Goal: Task Accomplishment & Management: Complete application form

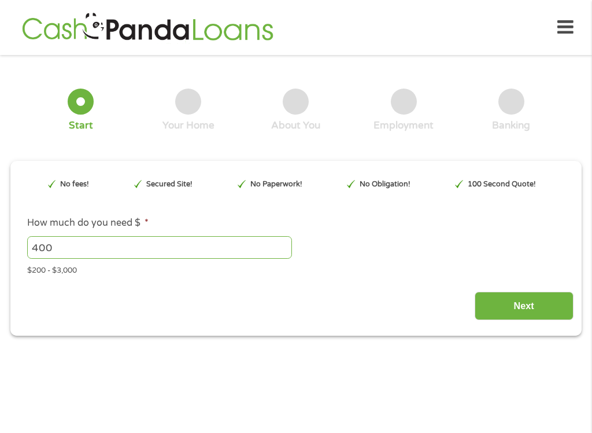
type input "EAIaIQobChMI6K-42Ii4jwMVcZtaBR2cgADUEAAYAiAAEgKO8fD_BwE"
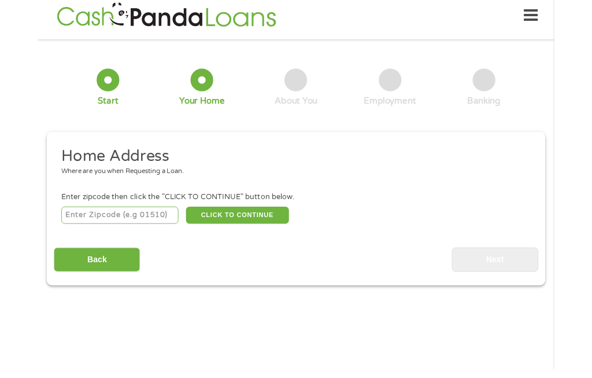
scroll to position [5, 0]
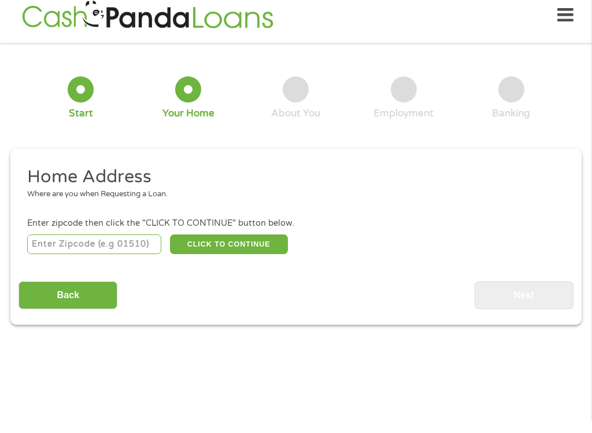
click at [82, 246] on input "number" at bounding box center [94, 256] width 135 height 20
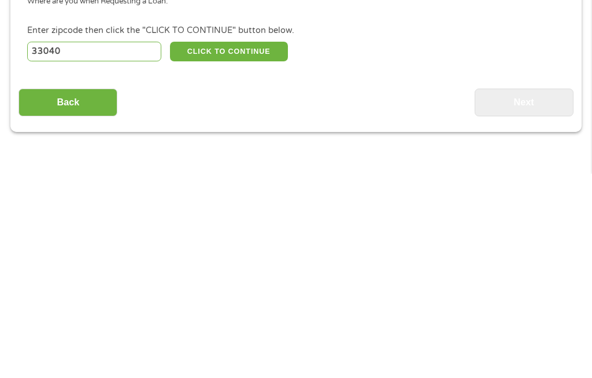
type input "33040"
click at [235, 246] on button "CLICK TO CONTINUE" at bounding box center [229, 256] width 118 height 20
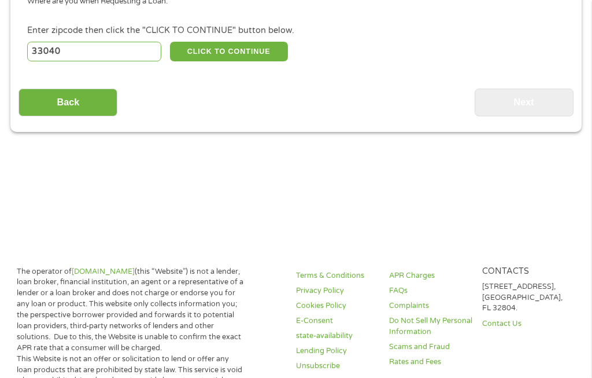
type input "33040"
type input "Key West"
select select "[US_STATE]"
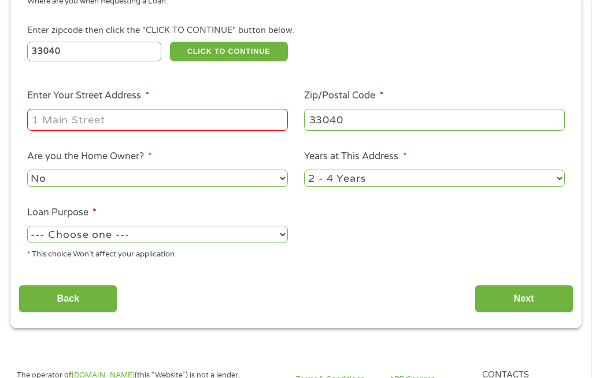
click at [128, 125] on input "Enter Your Street Address *" at bounding box center [157, 120] width 261 height 22
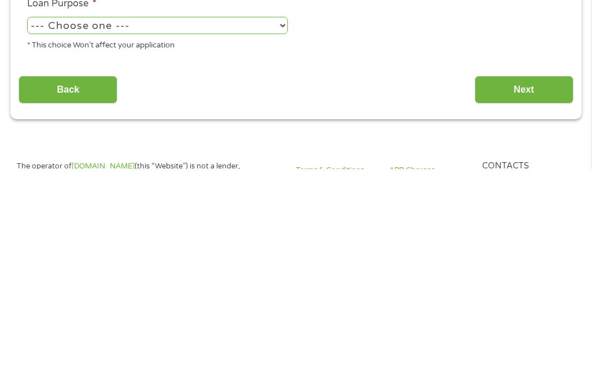
type input "[STREET_ADDRESS][PERSON_NAME]"
click at [278, 226] on select "--- Choose one --- Pay Bills Debt Consolidation Home Improvement Major Purchase…" at bounding box center [157, 234] width 261 height 17
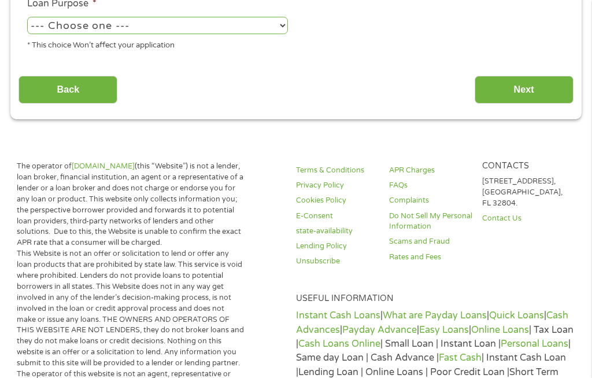
select select "other"
click at [521, 104] on input "Next" at bounding box center [524, 90] width 99 height 28
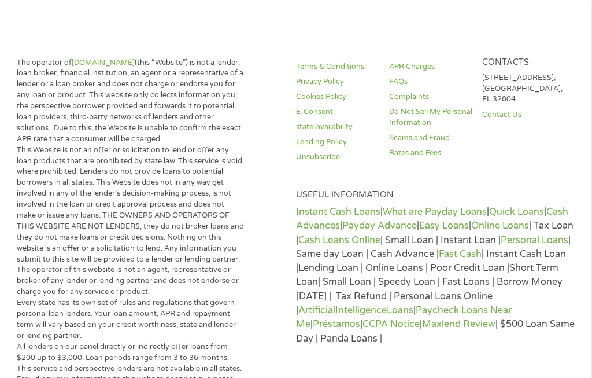
scroll to position [12, 0]
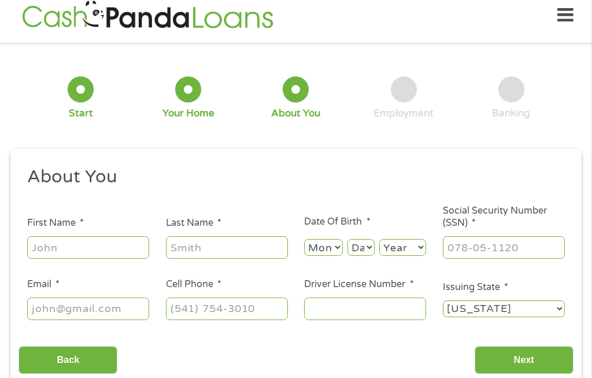
click at [117, 252] on input "First Name *" at bounding box center [88, 247] width 122 height 22
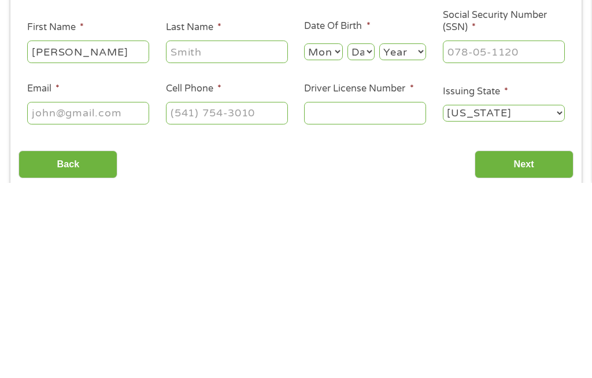
type input "[PERSON_NAME]"
click at [219, 236] on input "Last Name *" at bounding box center [227, 247] width 122 height 22
type input "[PERSON_NAME]"
click at [327, 239] on select "Month 1 2 3 4 5 6 7 8 9 10 11 12" at bounding box center [323, 247] width 38 height 17
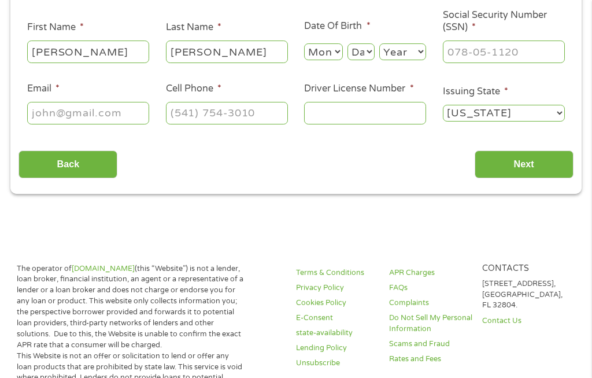
select select "7"
click at [367, 55] on select "Day 1 2 3 4 5 6 7 8 9 10 11 12 13 14 15 16 17 18 19 20 21 22 23 24 25 26 27 28 …" at bounding box center [361, 51] width 27 height 17
select select "14"
click at [370, 51] on select "Day 1 2 3 4 5 6 7 8 9 10 11 12 13 14 15 16 17 18 19 20 21 22 23 24 25 26 27 28 …" at bounding box center [361, 51] width 27 height 17
click at [419, 51] on select "Year [DATE] 2006 2005 2004 2003 2002 2001 2000 1999 1998 1997 1996 1995 1994 19…" at bounding box center [403, 51] width 47 height 17
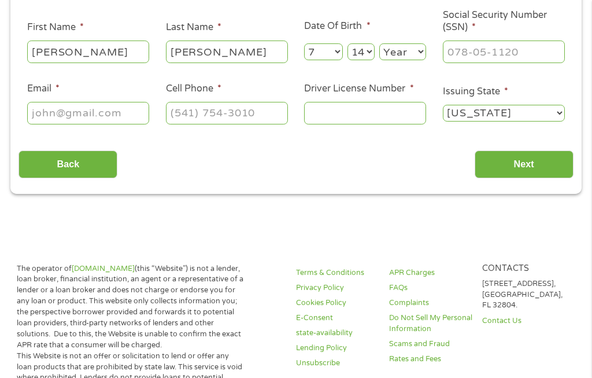
select select "1952"
click at [483, 57] on input "Social Security Number (SSN) *" at bounding box center [504, 51] width 122 height 22
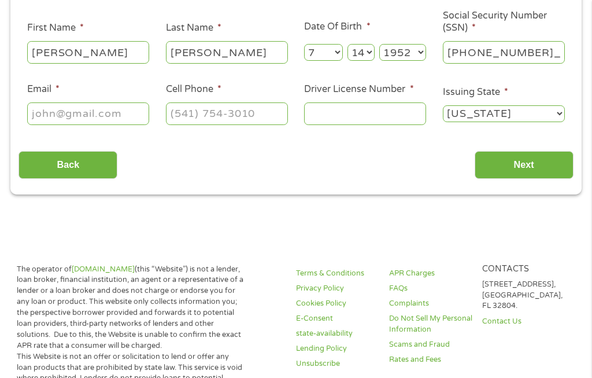
type input "272-85-8386"
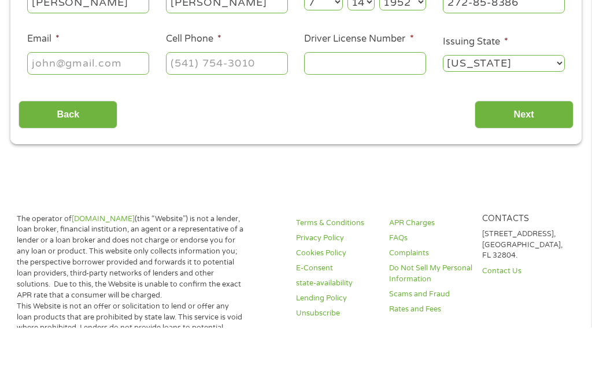
click at [118, 102] on input "Email *" at bounding box center [88, 113] width 122 height 22
type input "[EMAIL_ADDRESS][DOMAIN_NAME]"
click at [222, 102] on input "Cell Phone *" at bounding box center [227, 113] width 122 height 22
type input "[PHONE_NUMBER]"
click at [360, 102] on input "Driver License Number *" at bounding box center [365, 113] width 122 height 22
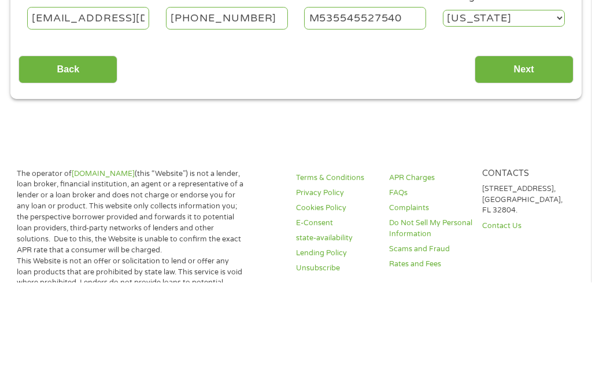
type input "M535545527540"
click at [510, 151] on input "Next" at bounding box center [524, 165] width 99 height 28
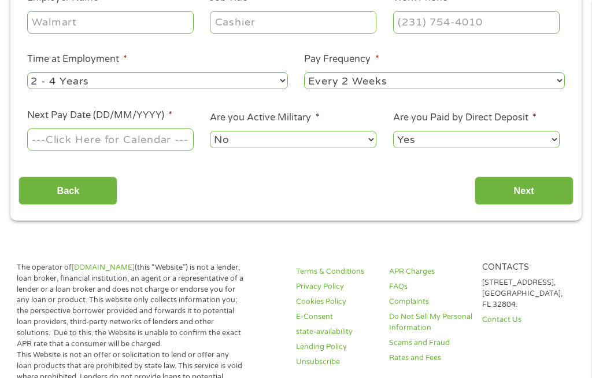
scroll to position [12, 0]
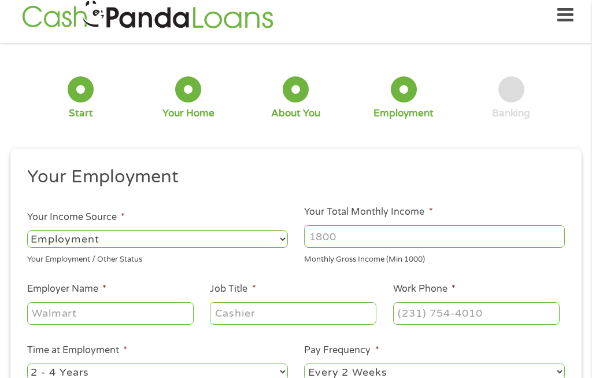
click at [274, 241] on select "--- Choose one --- Employment [DEMOGRAPHIC_DATA] Benefits" at bounding box center [157, 238] width 261 height 17
select select "benefits"
type input "Other"
type input "[PHONE_NUMBER]"
click at [384, 238] on input "Your Total Monthly Income *" at bounding box center [434, 236] width 261 height 22
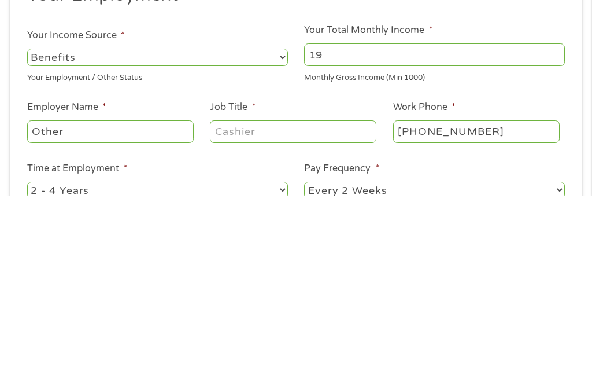
type input "1"
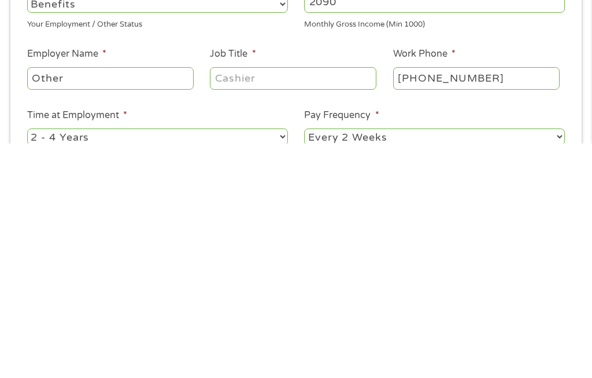
type input "2090"
click at [150, 302] on input "Other" at bounding box center [110, 313] width 167 height 22
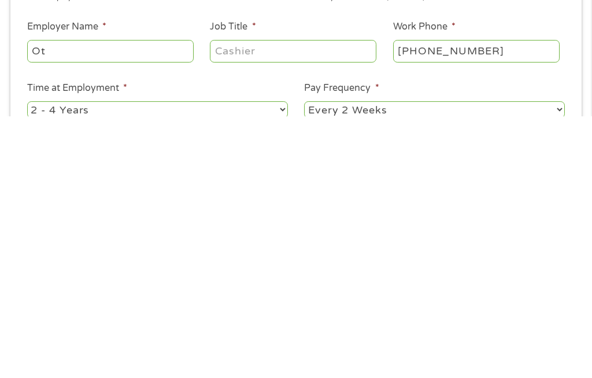
type input "O"
type input "Social Security"
click at [271, 301] on input "Job Title *" at bounding box center [293, 312] width 167 height 22
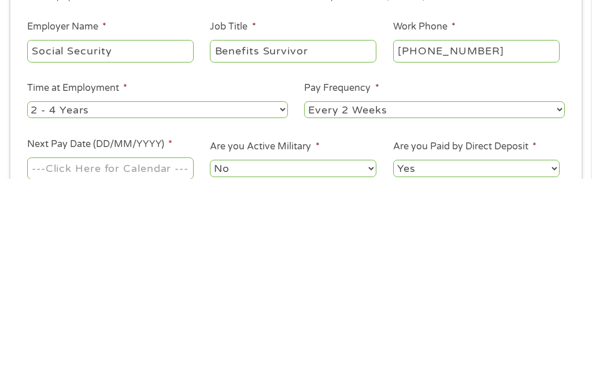
scroll to position [75, 0]
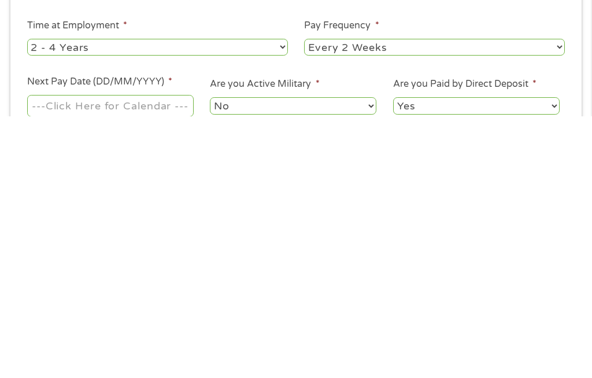
type input "Benefits Survivor"
click at [265, 300] on select "--- Choose one --- 1 Year or less 1 - 2 Years 2 - 4 Years Over 4 Years" at bounding box center [157, 308] width 261 height 17
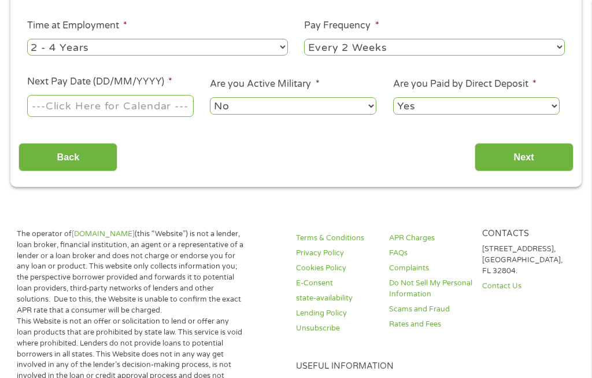
select select "60months"
click at [417, 47] on select "--- Choose one --- Every 2 Weeks Every Week Monthly Semi-Monthly" at bounding box center [434, 47] width 261 height 17
select select "monthly"
click at [151, 117] on input "Next Pay Date (DD/MM/YYYY) *" at bounding box center [110, 106] width 167 height 22
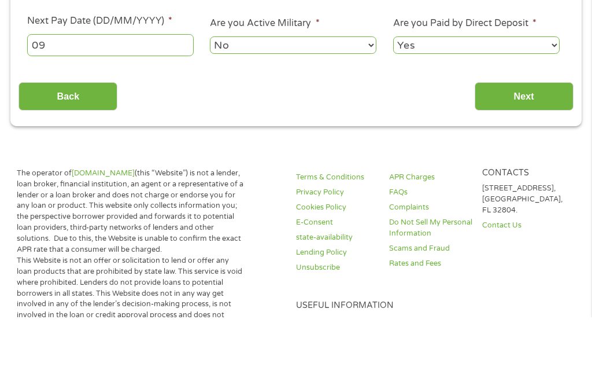
type input "0"
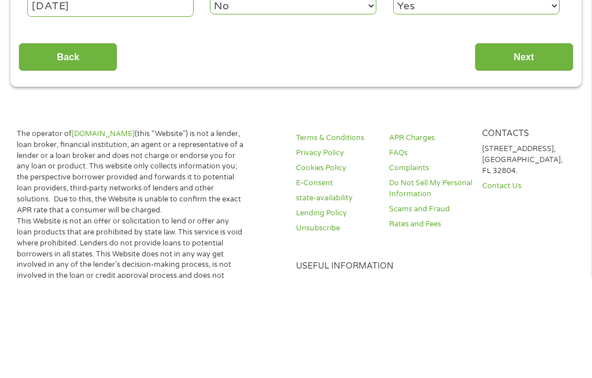
type input "[DATE]"
click at [524, 143] on input "Next" at bounding box center [524, 157] width 99 height 28
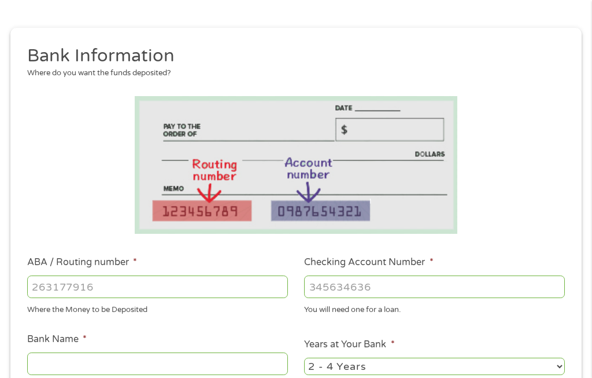
scroll to position [137, 0]
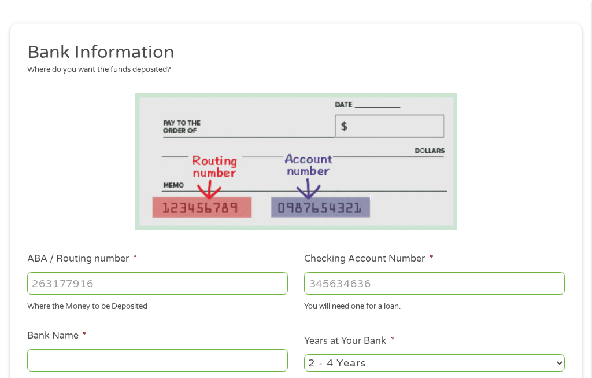
click at [50, 281] on input "ABA / Routing number *" at bounding box center [157, 283] width 261 height 22
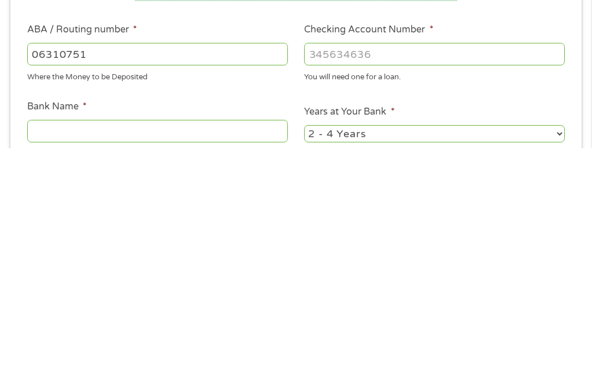
type input "063107513"
type input "[PERSON_NAME] FARGO BANK"
type input "063107513"
click at [370, 272] on input "Checking Account Number *" at bounding box center [434, 283] width 261 height 22
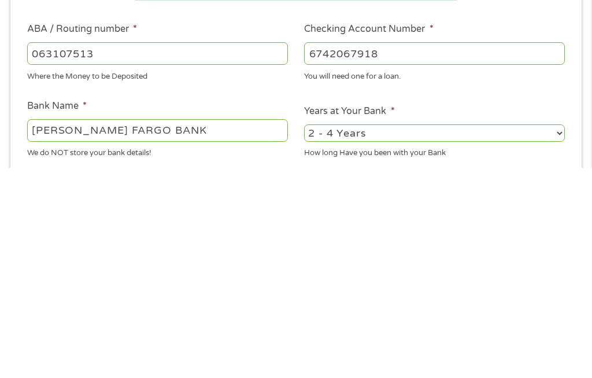
scroll to position [161, 0]
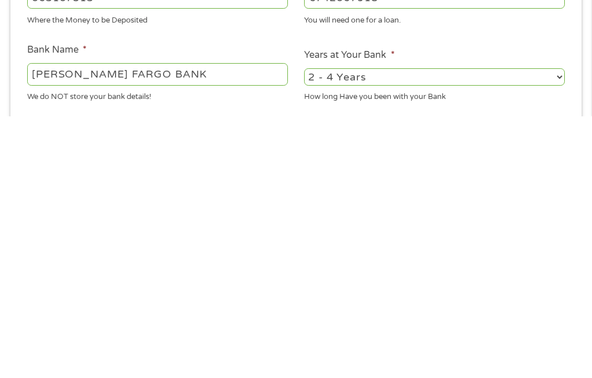
type input "6742067918"
click at [561, 330] on select "2 - 4 Years 6 - 12 Months 1 - 2 Years Over 4 Years" at bounding box center [434, 338] width 261 height 17
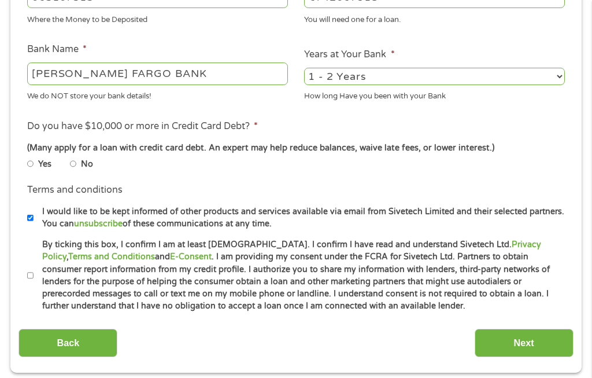
click at [393, 82] on select "2 - 4 Years 6 - 12 Months 1 - 2 Years Over 4 Years" at bounding box center [434, 76] width 261 height 17
click at [385, 80] on select "2 - 4 Years 6 - 12 Months 1 - 2 Years Over 4 Years" at bounding box center [434, 76] width 261 height 17
select select "12months"
click at [406, 79] on select "2 - 4 Years 6 - 12 Months 1 - 2 Years Over 4 Years" at bounding box center [434, 76] width 261 height 17
click at [77, 167] on input "No" at bounding box center [73, 163] width 7 height 7
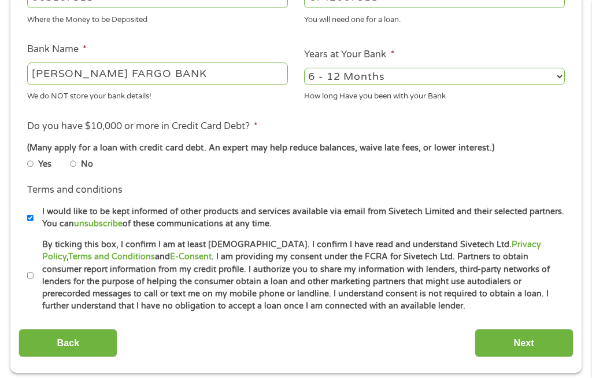
radio input "true"
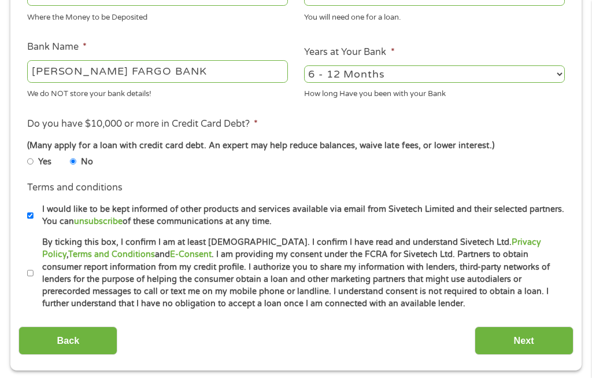
scroll to position [439, 0]
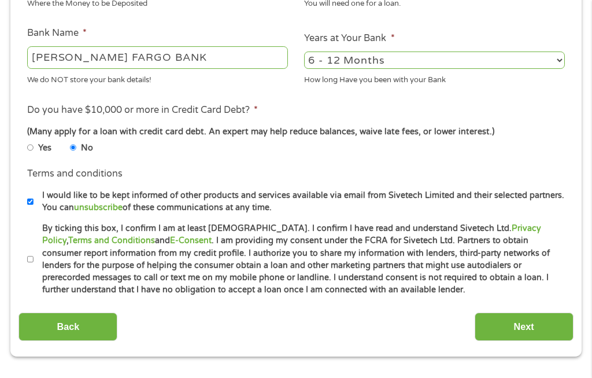
click at [38, 297] on label "By ticking this box, I confirm I am at least [DEMOGRAPHIC_DATA]. I confirm I ha…" at bounding box center [302, 260] width 536 height 74
click at [34, 263] on input "By ticking this box, I confirm I am at least [DEMOGRAPHIC_DATA]. I confirm I ha…" at bounding box center [30, 259] width 7 height 7
checkbox input "true"
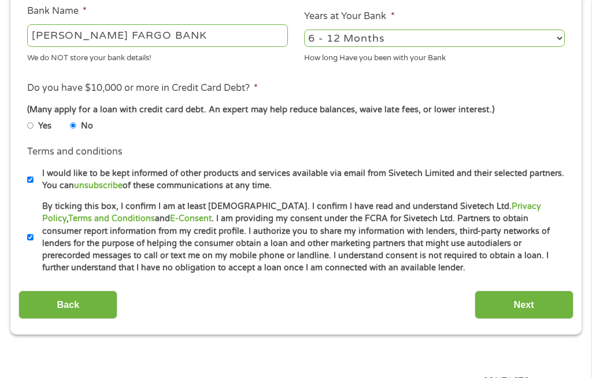
scroll to position [468, 0]
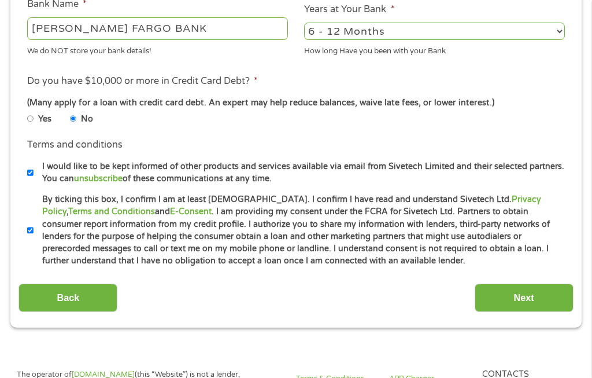
click at [525, 312] on input "Next" at bounding box center [524, 297] width 99 height 28
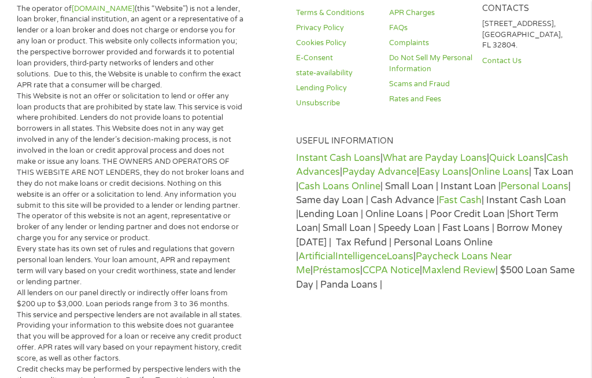
scroll to position [12, 0]
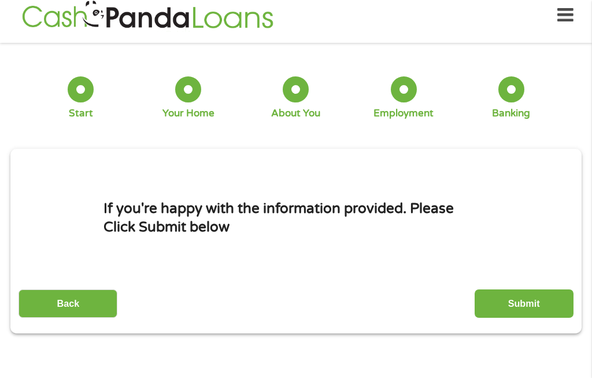
click at [535, 305] on input "Submit" at bounding box center [524, 303] width 99 height 28
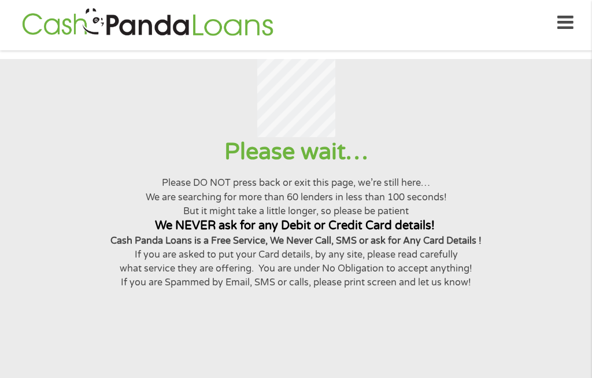
scroll to position [0, 0]
